Goal: Task Accomplishment & Management: Use online tool/utility

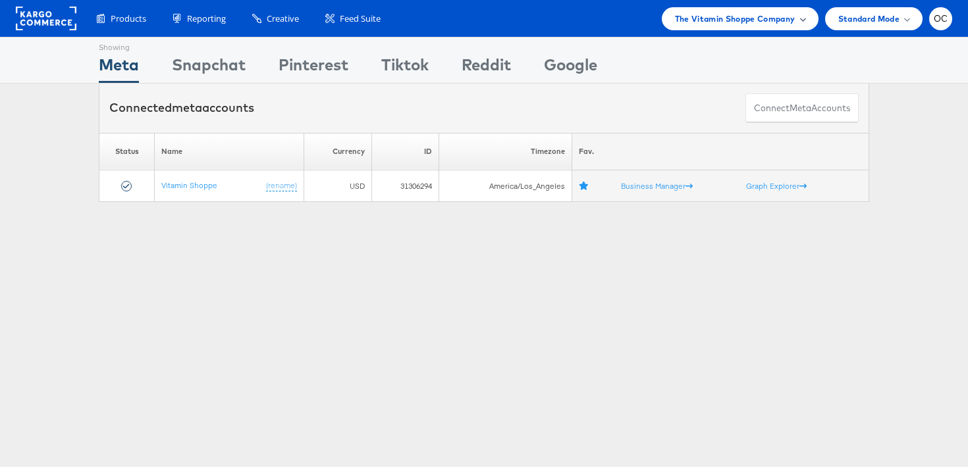
click at [728, 30] on div "Products Product Catalogs Enhance Your Product Catalog, Map Them to Publishers,…" at bounding box center [484, 18] width 968 height 37
click at [715, 25] on div "The Vitamin Shoppe Company" at bounding box center [740, 18] width 157 height 23
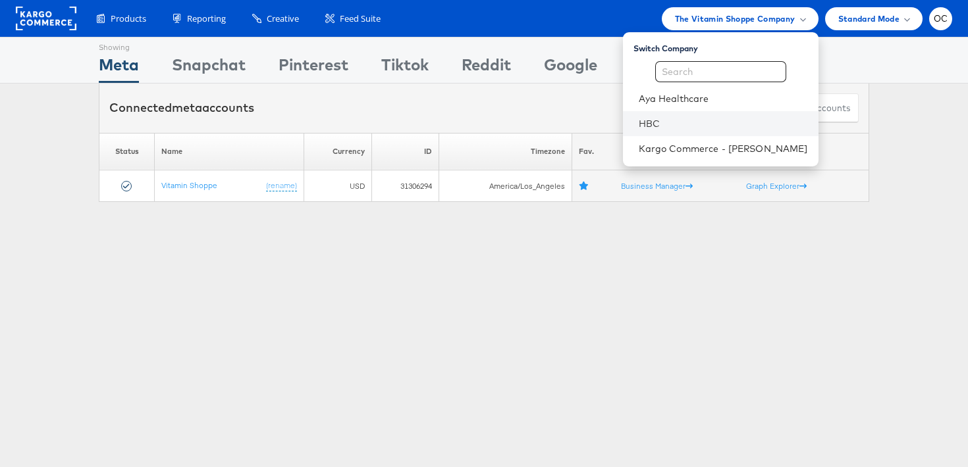
click at [675, 130] on li "HBC" at bounding box center [720, 123] width 195 height 25
click at [689, 118] on link "HBC" at bounding box center [722, 123] width 169 height 13
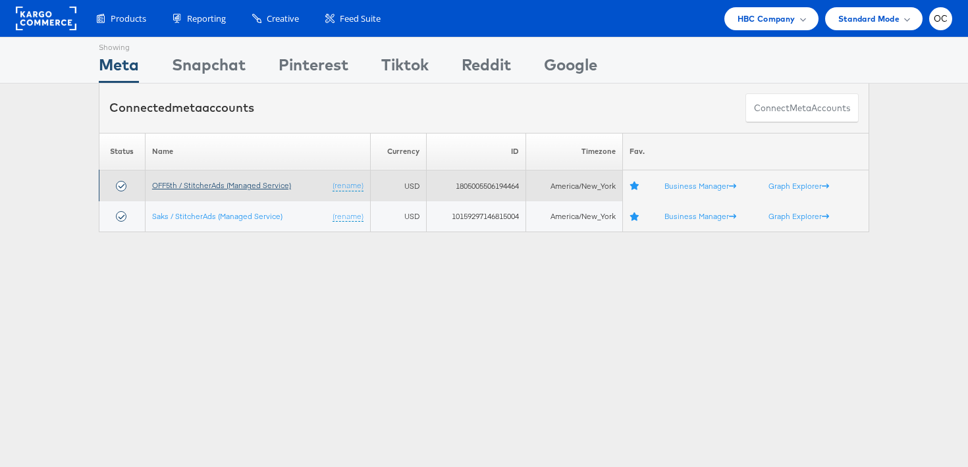
click at [218, 184] on link "OFF5th / StitcherAds (Managed Service)" at bounding box center [221, 185] width 139 height 10
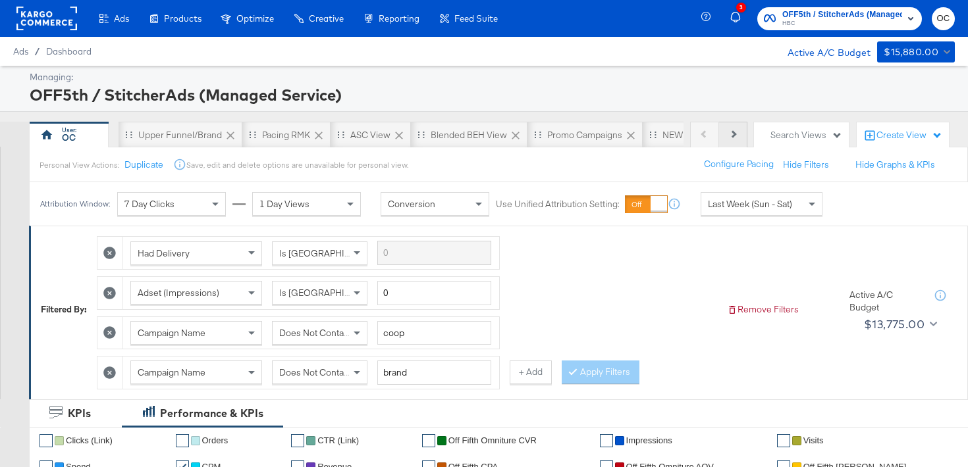
click at [731, 137] on button "Next" at bounding box center [733, 135] width 28 height 26
click at [571, 131] on div "NEW O5 L3D Report" at bounding box center [576, 135] width 83 height 13
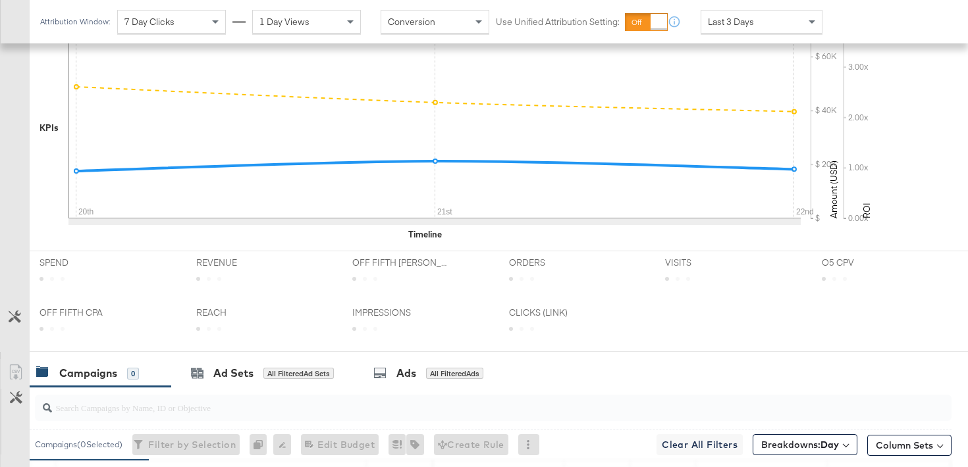
scroll to position [357, 0]
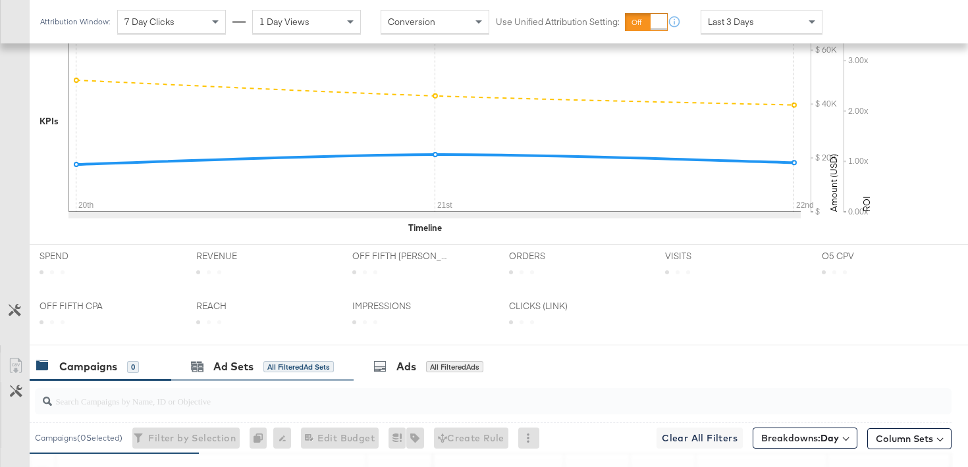
click at [228, 375] on div "Ad Sets All Filtered Ad Sets" at bounding box center [262, 367] width 182 height 28
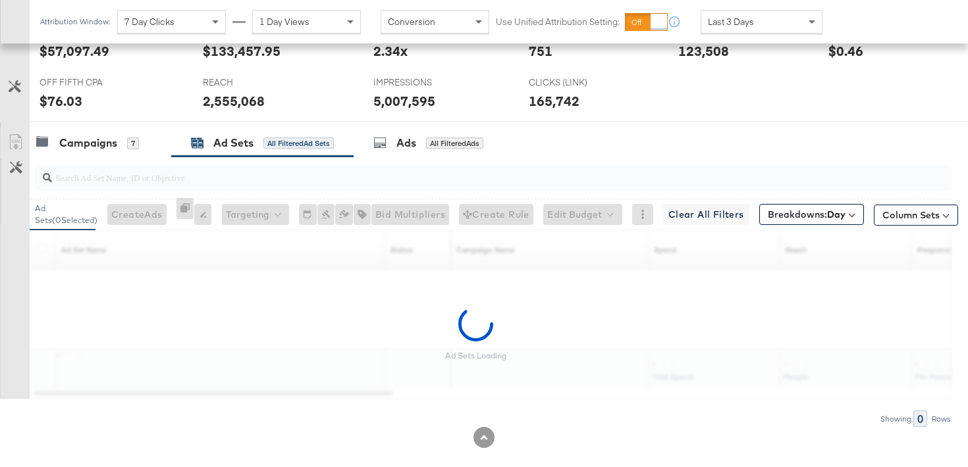
scroll to position [586, 0]
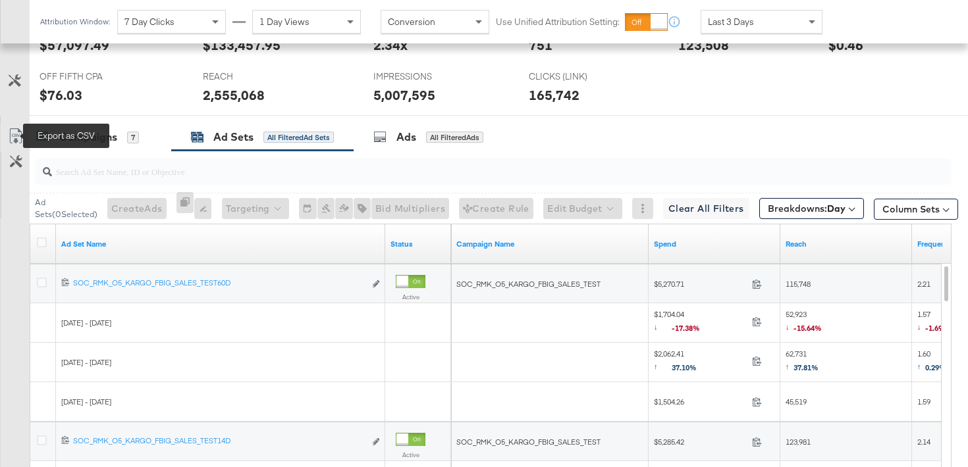
click at [13, 140] on icon at bounding box center [16, 136] width 16 height 16
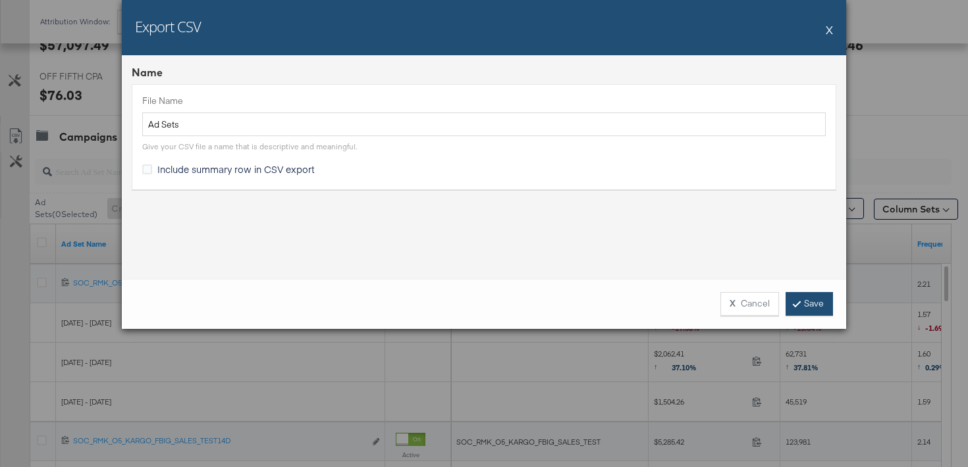
click at [792, 301] on link "Save" at bounding box center [808, 304] width 47 height 24
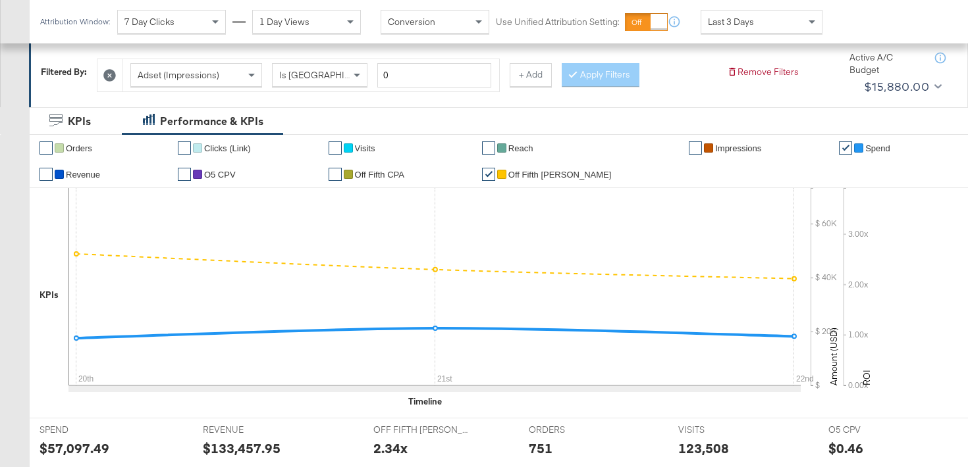
scroll to position [0, 0]
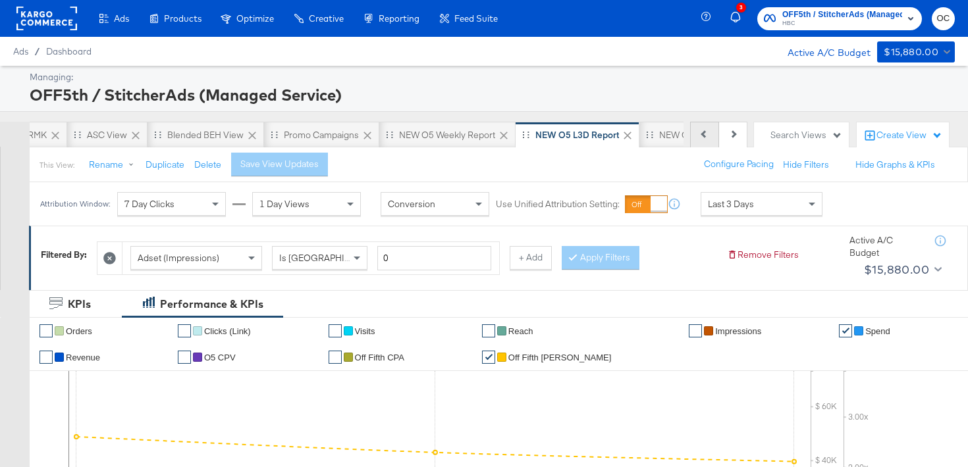
click at [710, 139] on button "Previous" at bounding box center [704, 135] width 29 height 26
click at [59, 140] on div "OC" at bounding box center [69, 135] width 79 height 26
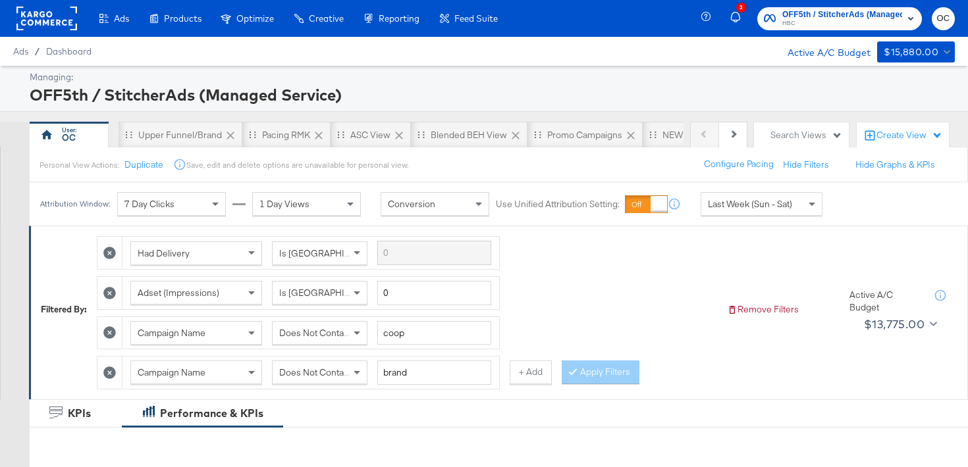
click at [742, 209] on span "Last Week (Sun - Sat)" at bounding box center [750, 204] width 84 height 12
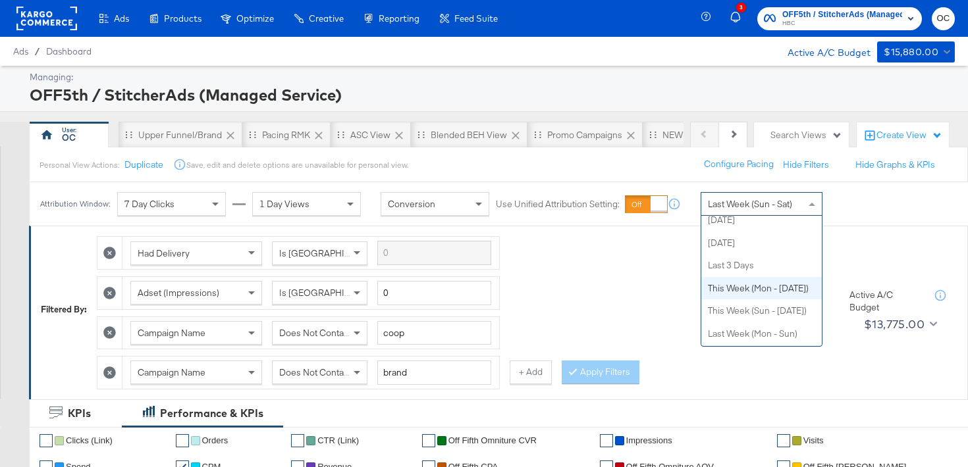
scroll to position [29, 0]
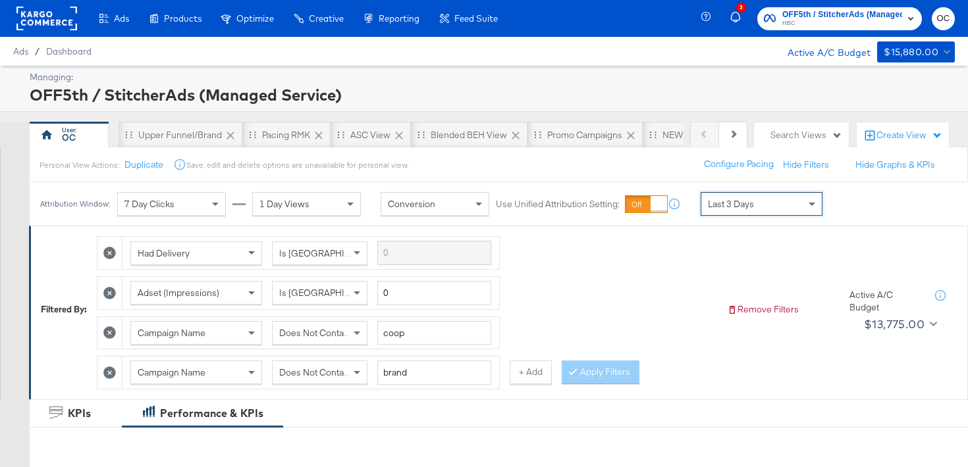
click at [113, 370] on icon at bounding box center [109, 373] width 13 height 13
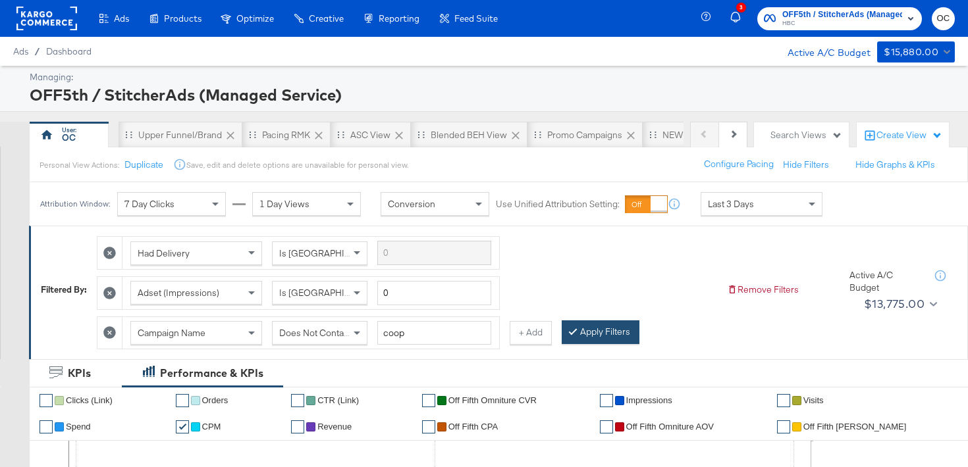
click at [631, 325] on button "Apply Filters" at bounding box center [600, 333] width 78 height 24
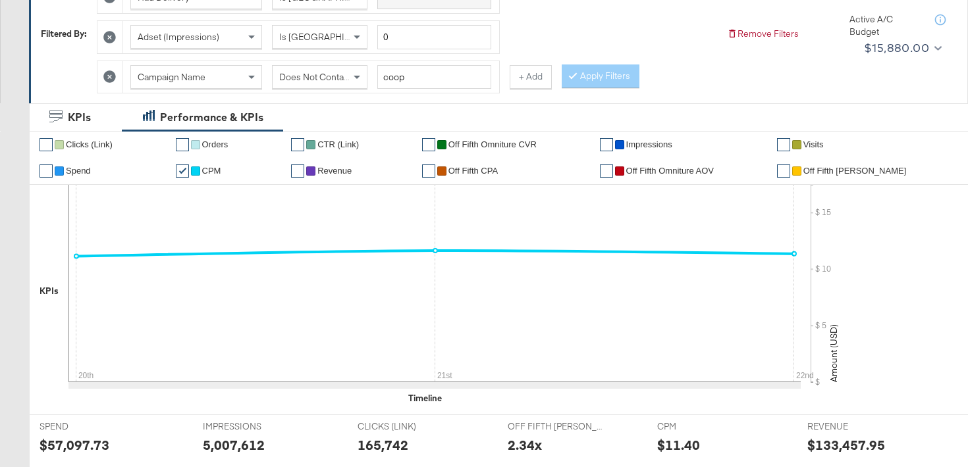
scroll to position [0, 0]
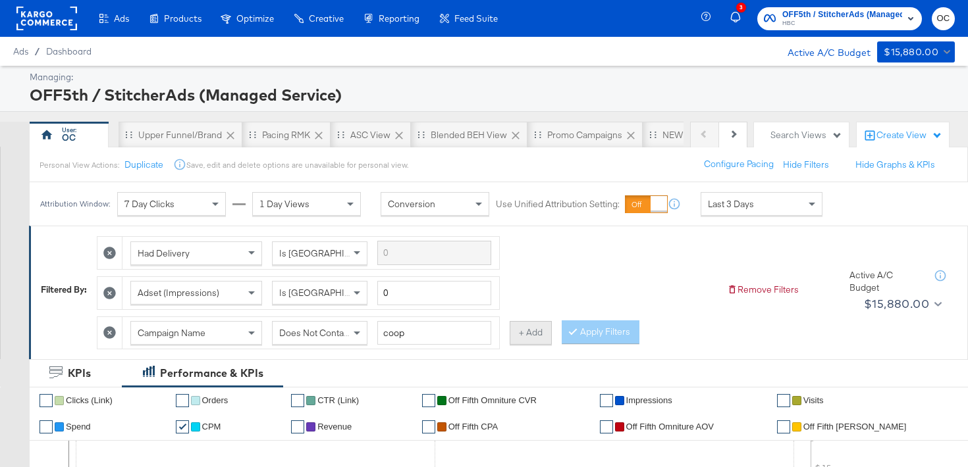
click at [523, 338] on button "+ Add" at bounding box center [530, 333] width 42 height 24
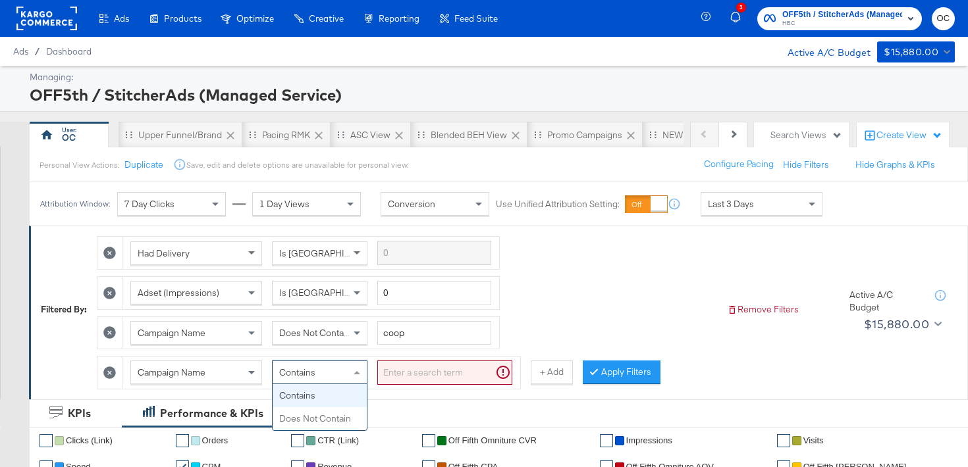
click at [332, 377] on div "Contains" at bounding box center [320, 372] width 94 height 22
click at [405, 377] on input "search" at bounding box center [444, 373] width 135 height 24
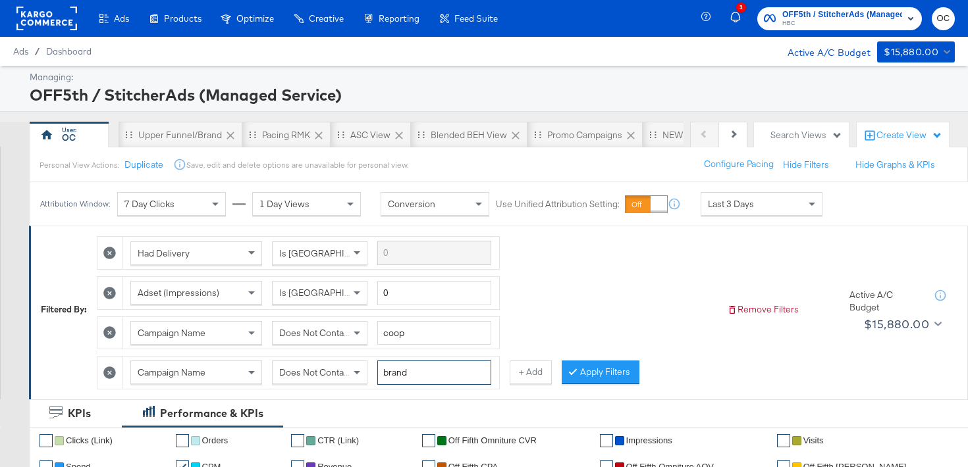
type input "brand"
click at [586, 384] on div "Had Delivery Is Greater Than Adset (Impressions) Is Greater Than 0 Campaign Nam…" at bounding box center [406, 309] width 619 height 159
click at [579, 375] on button "Apply Filters" at bounding box center [600, 373] width 78 height 24
click at [348, 142] on div "ASC View" at bounding box center [370, 135] width 80 height 26
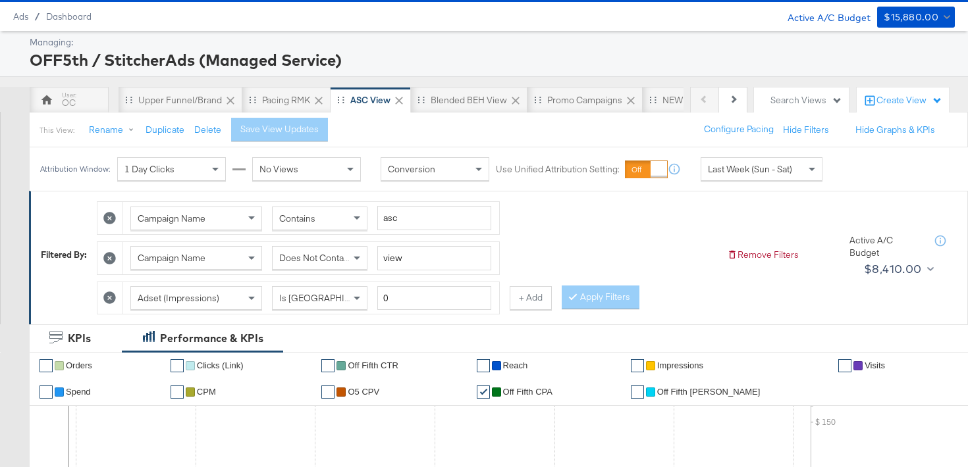
scroll to position [10, 0]
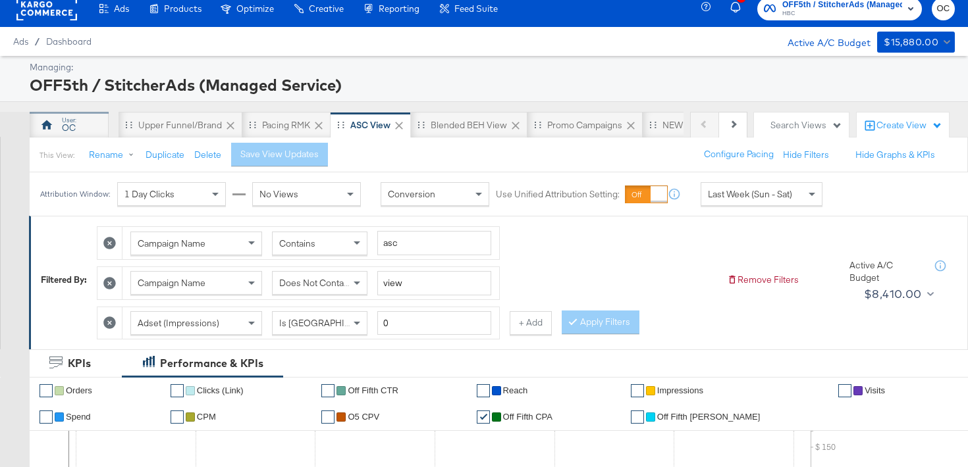
click at [84, 119] on div "OC" at bounding box center [69, 125] width 79 height 26
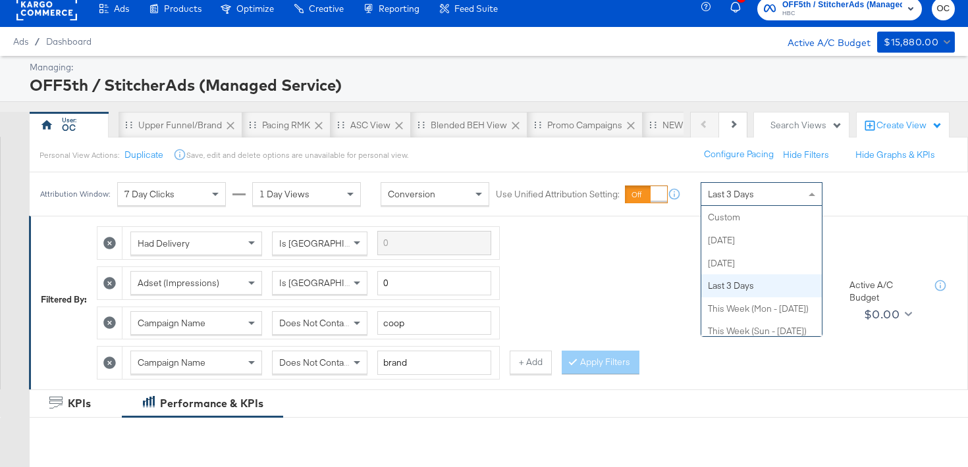
click at [769, 195] on div "Last 3 Days" at bounding box center [761, 194] width 120 height 22
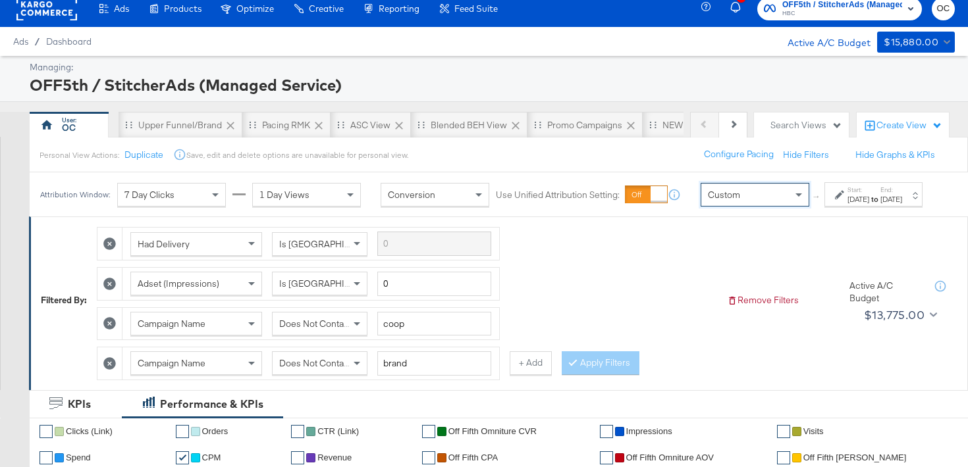
click at [847, 205] on div "Sep 23rd 2025" at bounding box center [858, 199] width 22 height 11
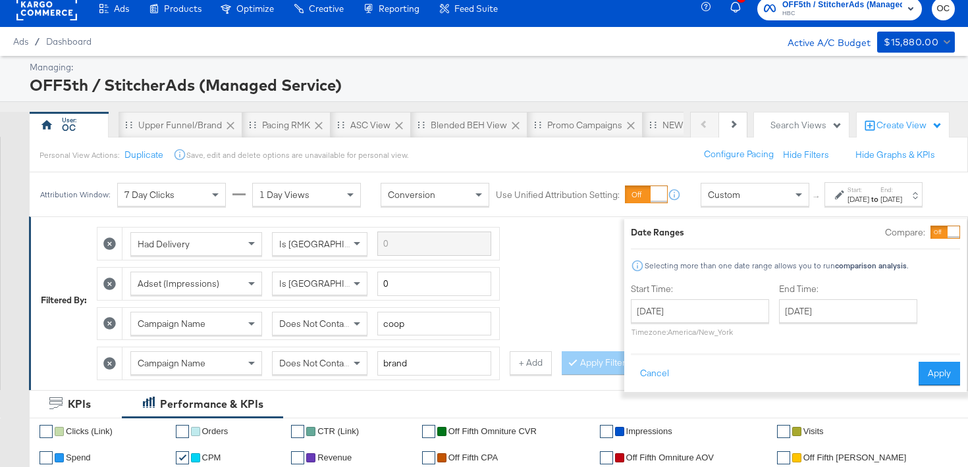
click at [947, 231] on div at bounding box center [953, 232] width 12 height 12
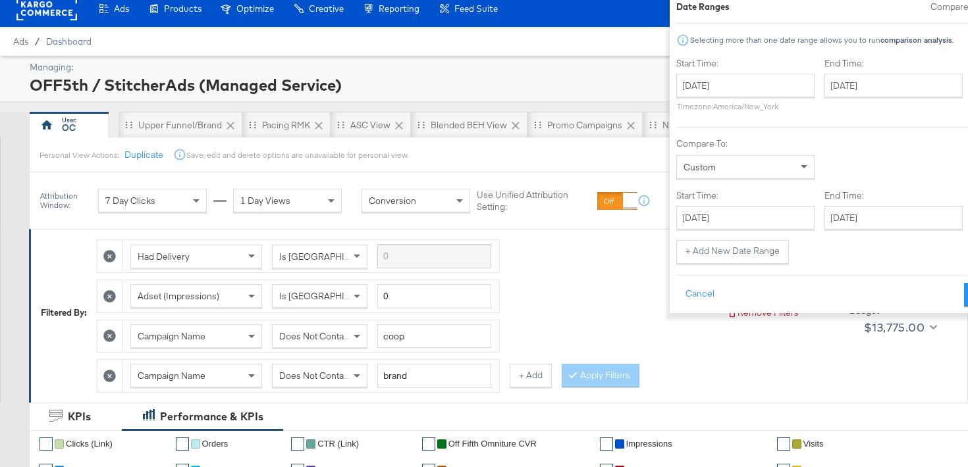
click at [116, 378] on icon at bounding box center [109, 376] width 13 height 13
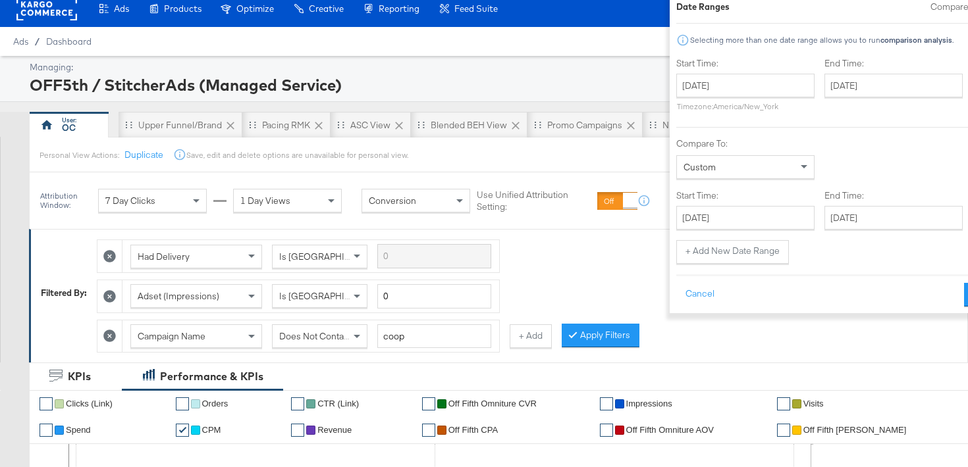
click at [591, 350] on div "Had Delivery Is Greater Than Adset (Impressions) Is Greater Than 0 Campaign Nam…" at bounding box center [406, 293] width 619 height 120
click at [590, 344] on button "Apply Filters" at bounding box center [600, 336] width 78 height 24
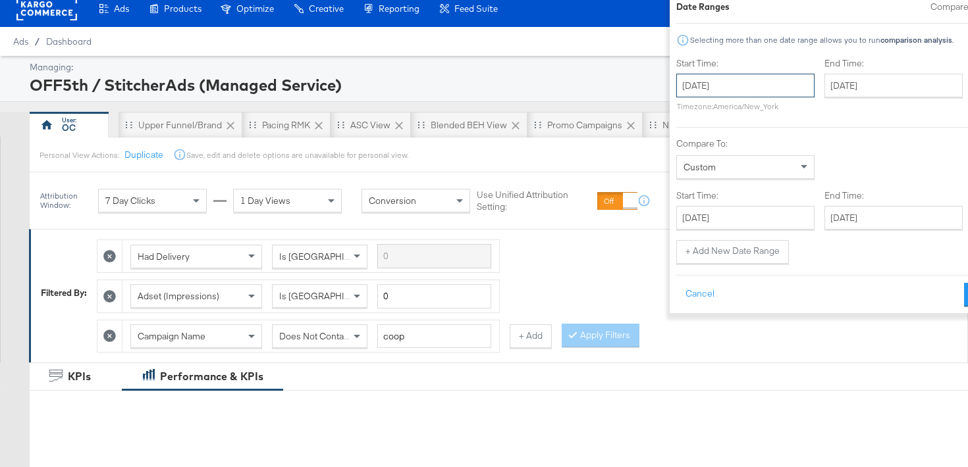
click at [676, 85] on input "September 23rd 2025" at bounding box center [745, 86] width 138 height 24
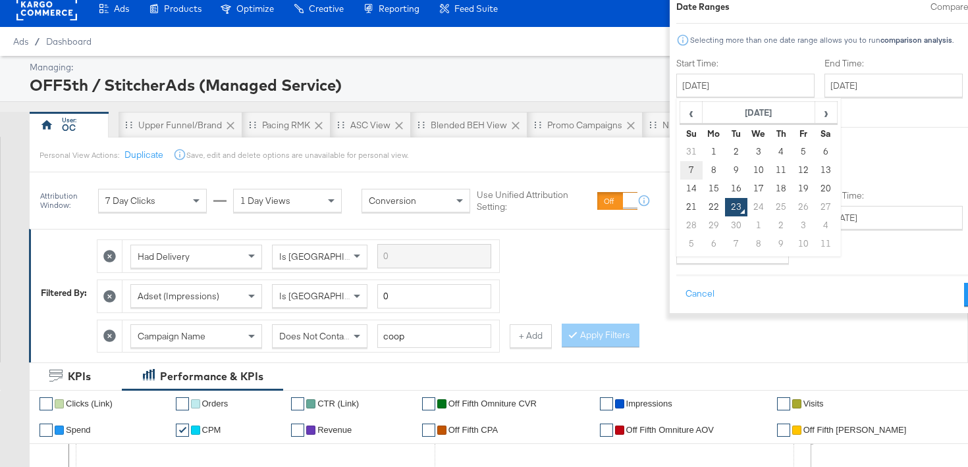
click at [679, 170] on td "7" at bounding box center [690, 170] width 22 height 18
type input "September 7th 2025"
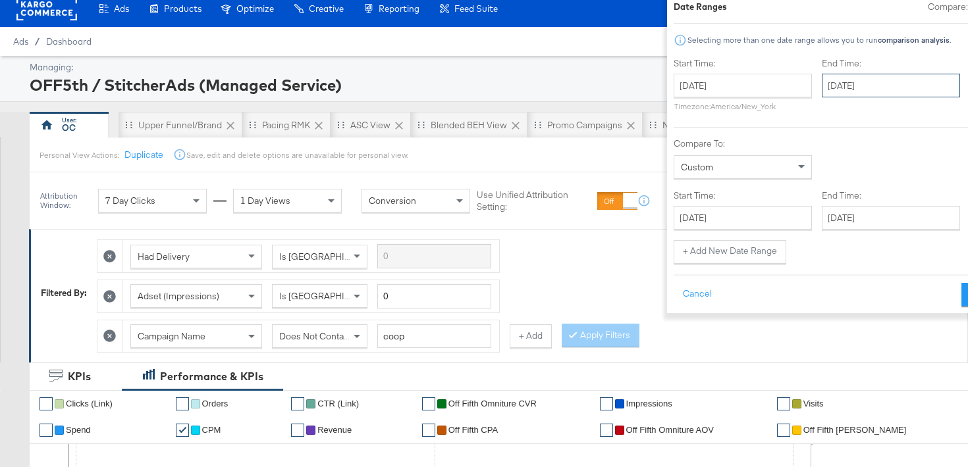
click at [850, 75] on input "September 23rd 2025" at bounding box center [890, 86] width 138 height 24
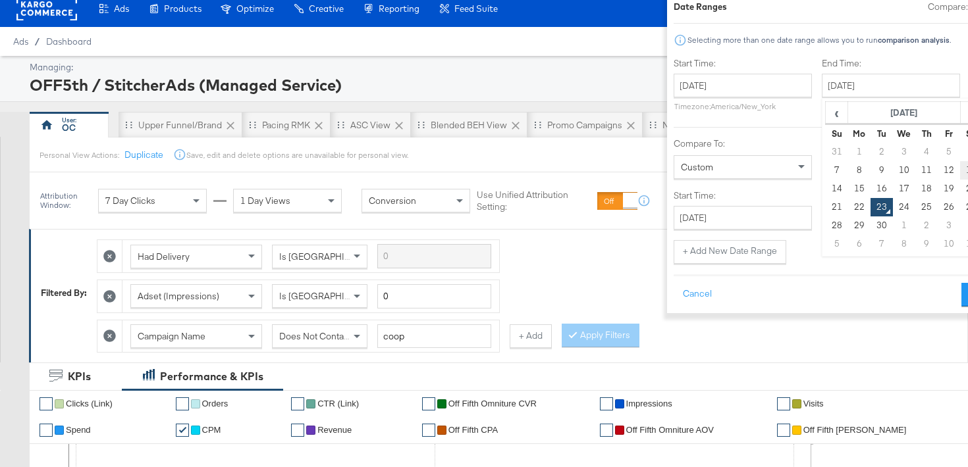
click at [960, 175] on td "13" at bounding box center [971, 170] width 22 height 18
type input "September 13th 2025"
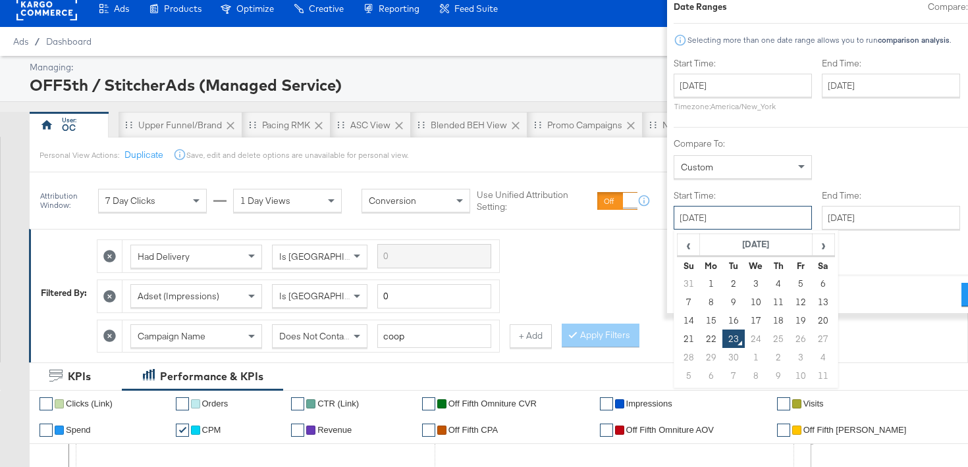
click at [709, 219] on input "September 23rd 2025" at bounding box center [742, 218] width 138 height 24
click at [677, 321] on td "14" at bounding box center [688, 320] width 22 height 18
type input "September 14th 2025"
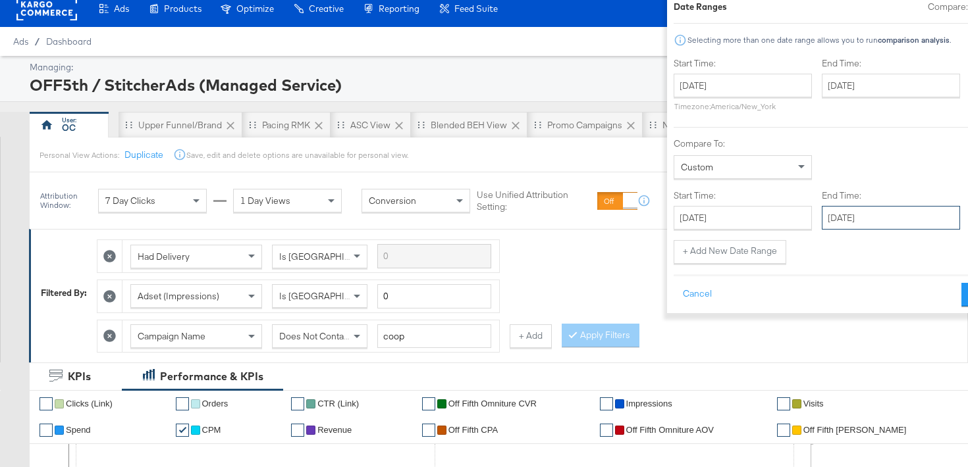
click at [825, 209] on input "September 23rd 2025" at bounding box center [890, 218] width 138 height 24
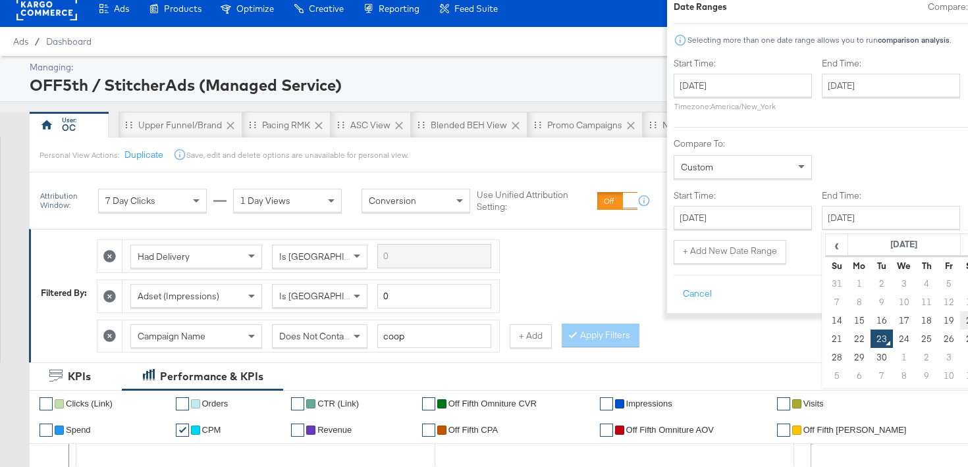
click at [960, 325] on td "20" at bounding box center [971, 320] width 22 height 18
type input "September 20th 2025"
click at [960, 301] on button "Apply" at bounding box center [980, 295] width 41 height 24
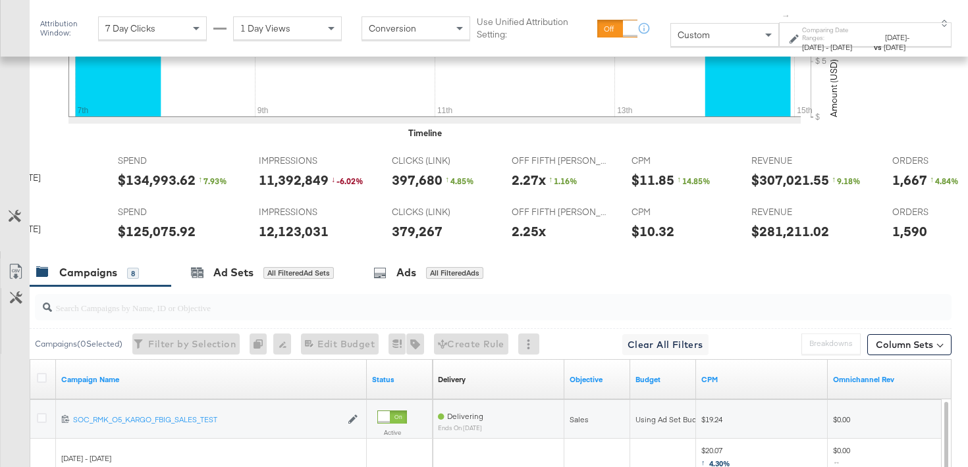
scroll to position [0, 35]
